Goal: Task Accomplishment & Management: Manage account settings

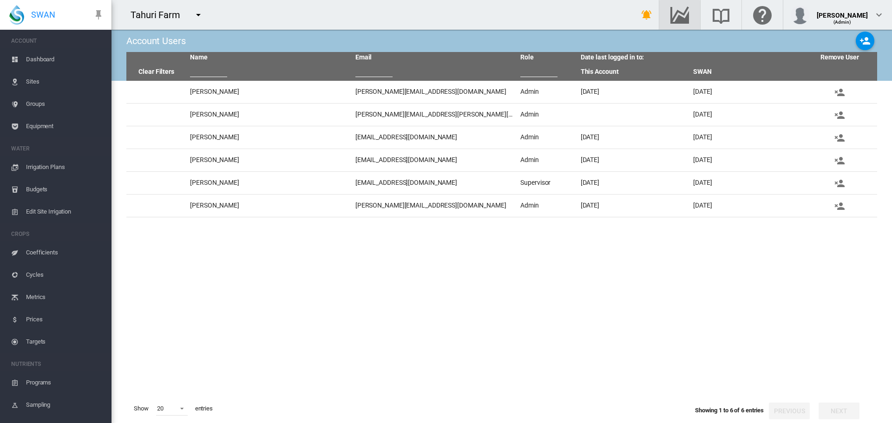
scroll to position [123, 0]
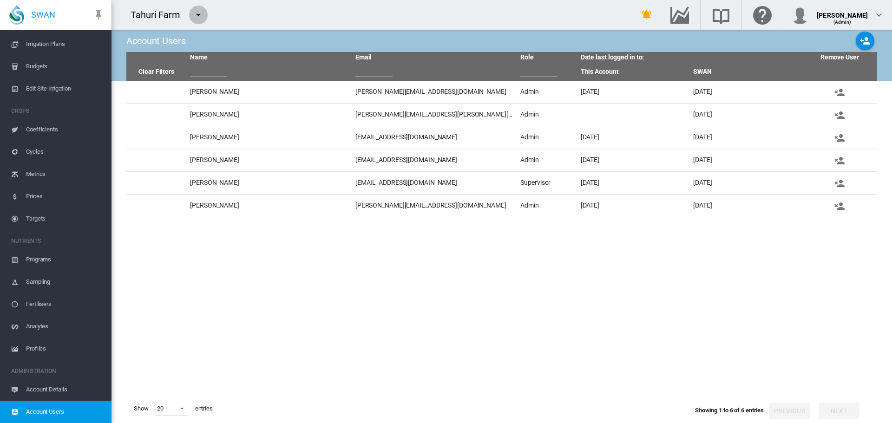
click at [194, 15] on md-icon "icon-menu-down" at bounding box center [198, 14] width 11 height 11
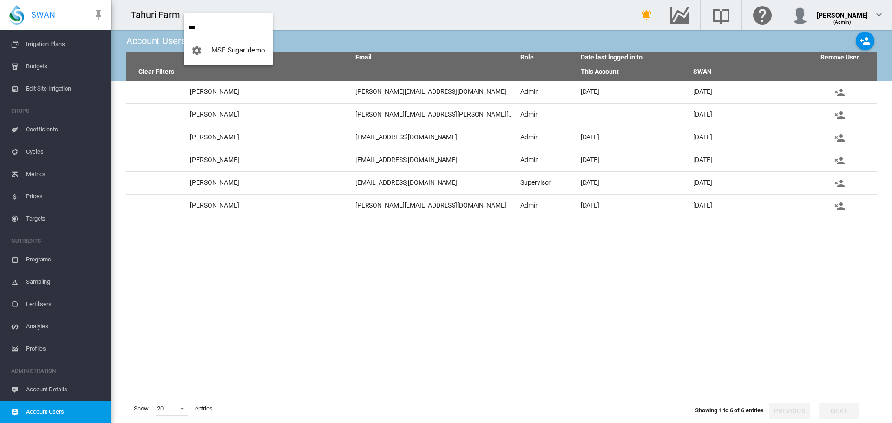
type input "***"
click at [40, 383] on md-backdrop at bounding box center [446, 211] width 892 height 423
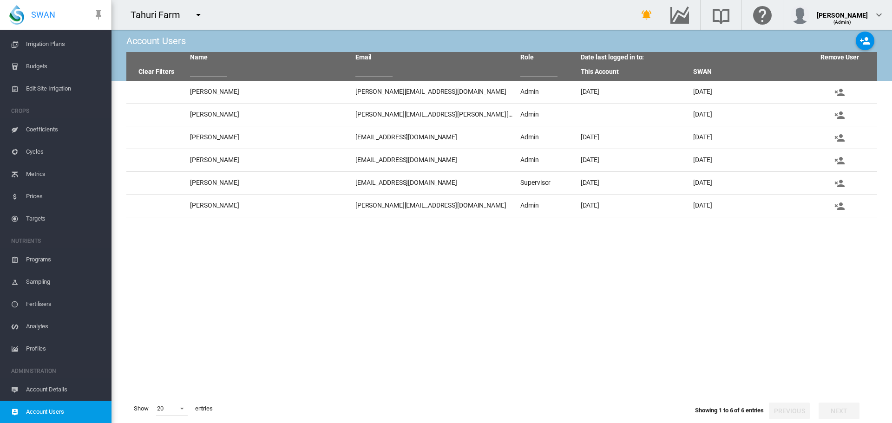
click at [52, 386] on span "Account Details" at bounding box center [65, 389] width 78 height 22
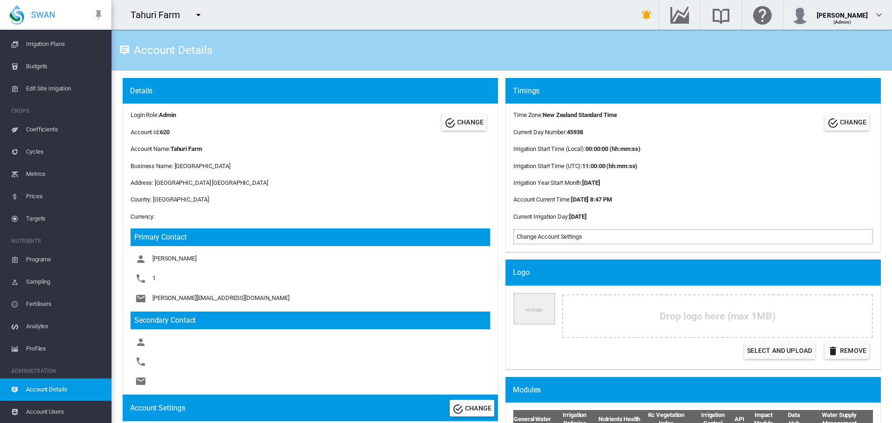
click at [201, 20] on button "button" at bounding box center [198, 15] width 19 height 19
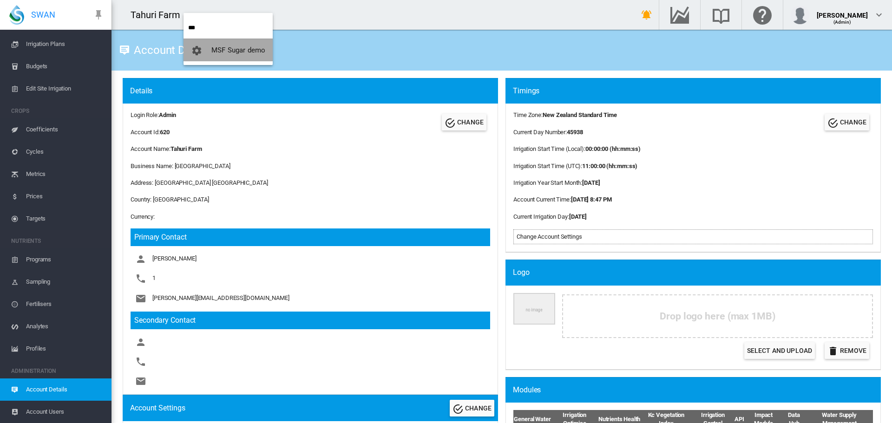
click at [236, 46] on button "MSF Sugar demo" at bounding box center [227, 50] width 89 height 22
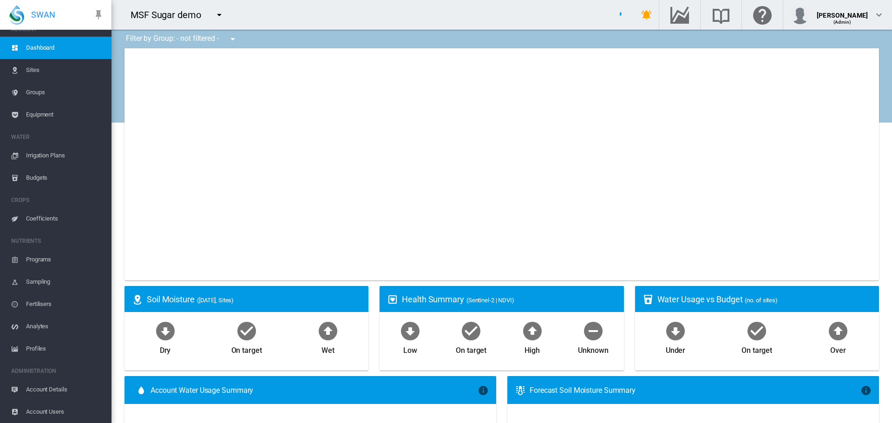
scroll to position [12, 0]
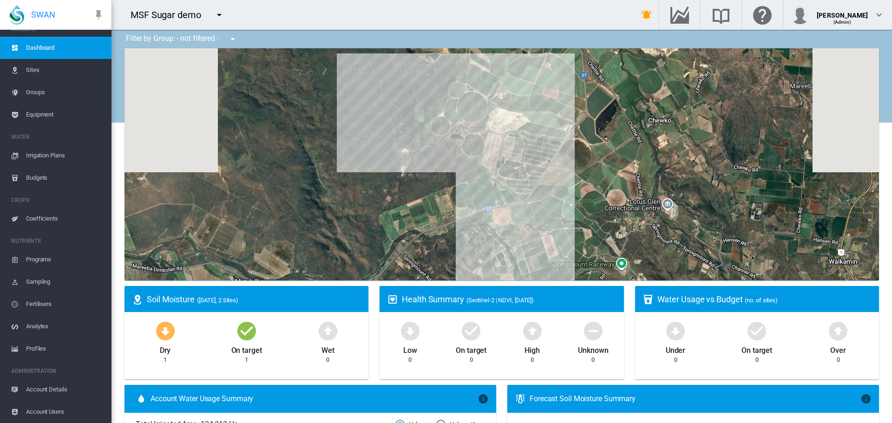
click at [31, 388] on span "Account Details" at bounding box center [65, 389] width 78 height 22
